Goal: Transaction & Acquisition: Purchase product/service

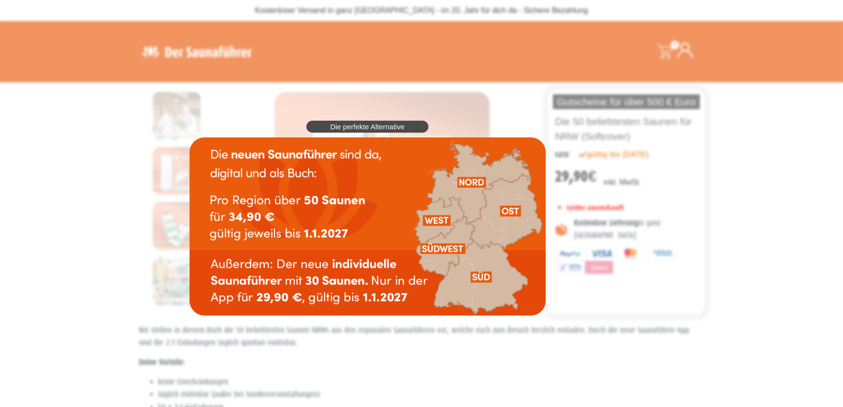
click at [551, 190] on div "Die perfekte Alternative" at bounding box center [368, 218] width 366 height 204
click at [392, 123] on span "Die perfekte Alternative" at bounding box center [367, 126] width 74 height 7
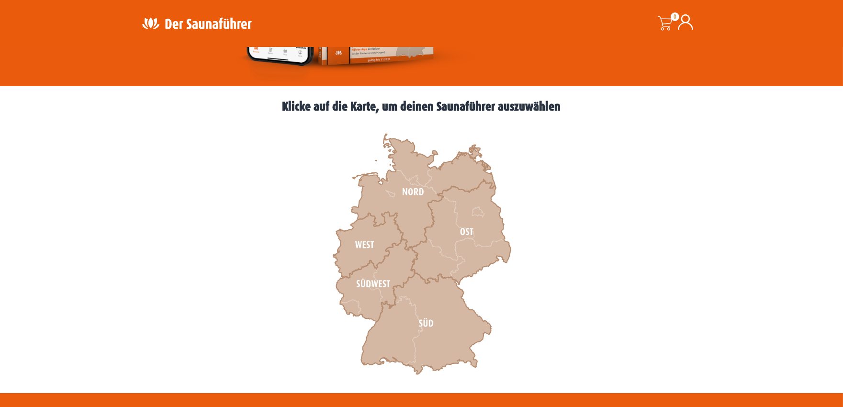
scroll to position [266, 0]
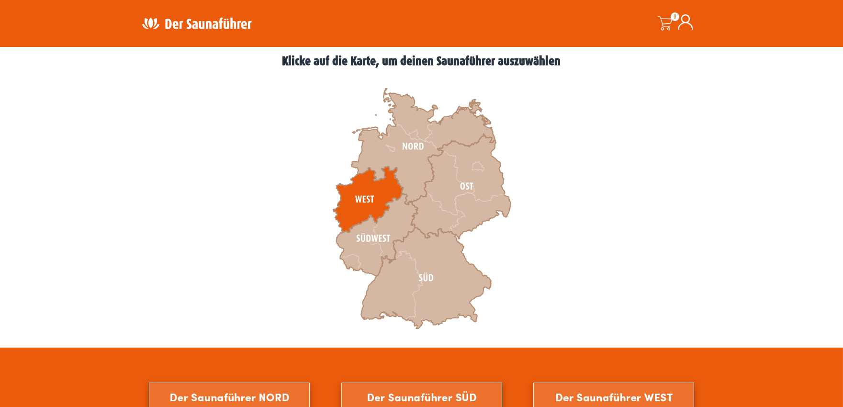
click at [369, 193] on icon at bounding box center [368, 200] width 70 height 66
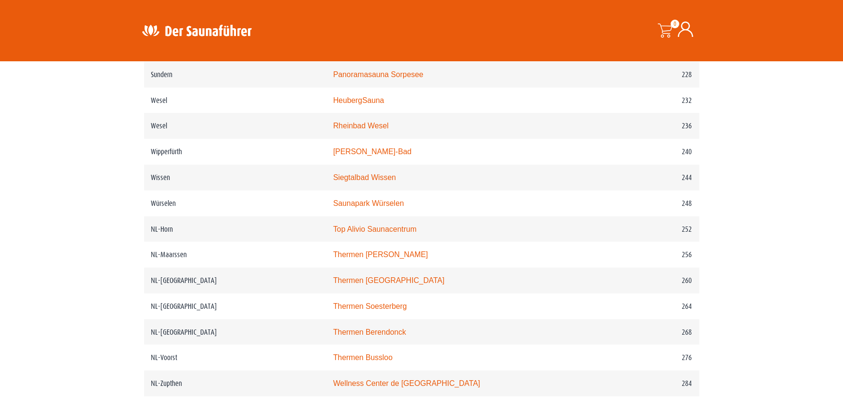
scroll to position [1862, 0]
